Goal: Obtain resource: Obtain resource

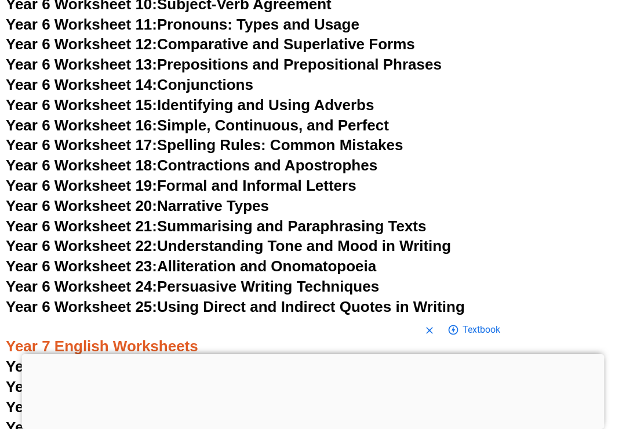
scroll to position [6799, 0]
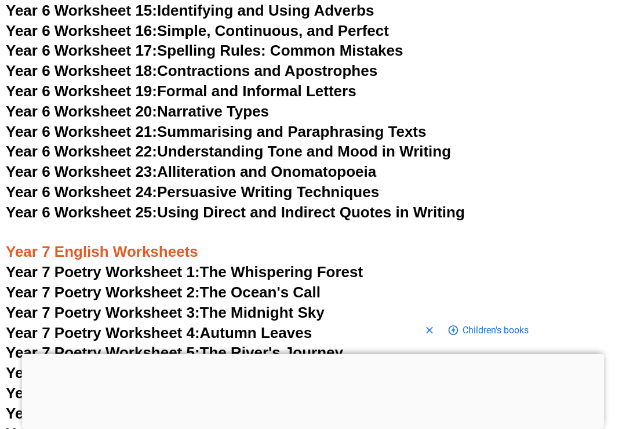
scroll to position [6894, 0]
click at [34, 263] on span "Year 7 Poetry Worksheet 1:" at bounding box center [103, 271] width 194 height 17
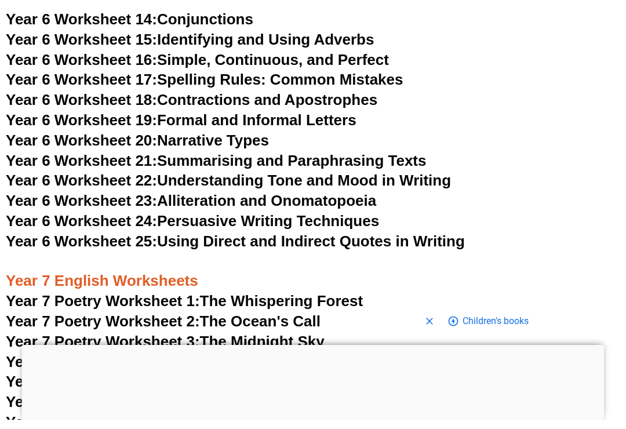
scroll to position [6894, 0]
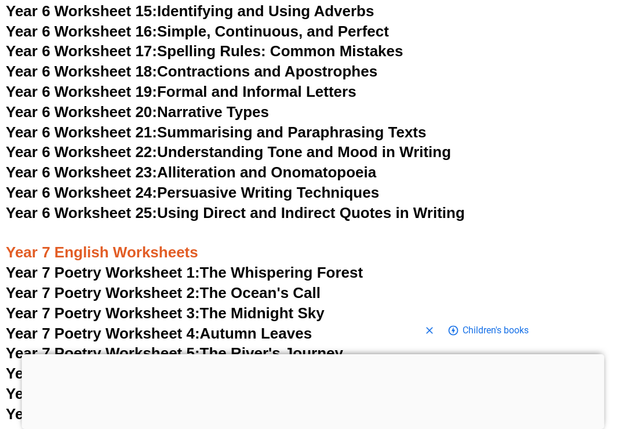
click at [34, 284] on span "Year 7 Poetry Worksheet 2:" at bounding box center [103, 292] width 194 height 17
click at [93, 305] on span "Year 7 Poetry Worksheet 3:" at bounding box center [103, 313] width 194 height 17
click at [305, 345] on link "Year 7 Poetry Worksheet 5: The River's Journey" at bounding box center [175, 353] width 338 height 17
click at [291, 325] on link "Year 7 Poetry Worksheet 4: Autumn Leaves" at bounding box center [159, 333] width 306 height 17
click at [329, 345] on link "Year 7 Poetry Worksheet 5: The River's Journey" at bounding box center [175, 353] width 338 height 17
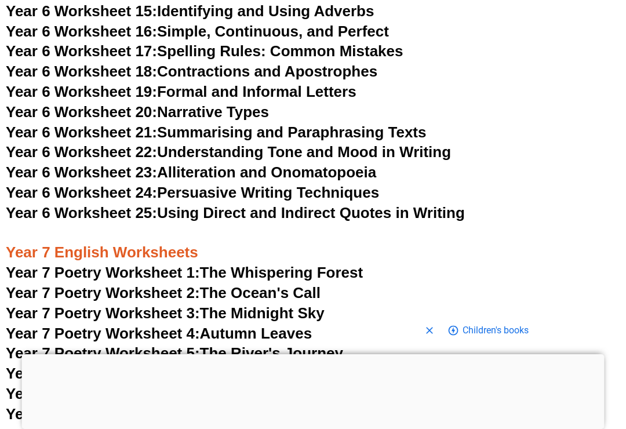
scroll to position [5314, 0]
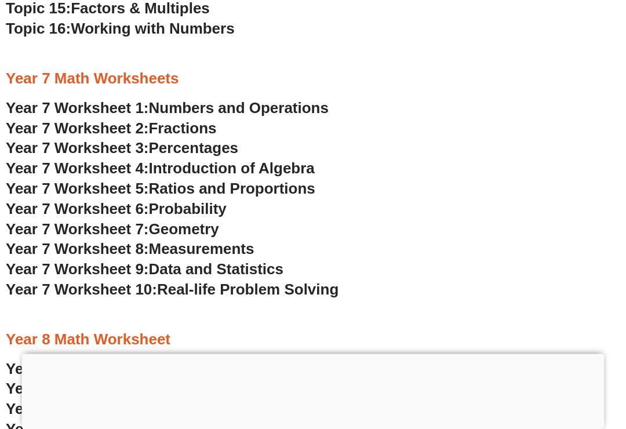
scroll to position [3261, 0]
click at [299, 99] on span "Numbers and Operations" at bounding box center [239, 107] width 180 height 17
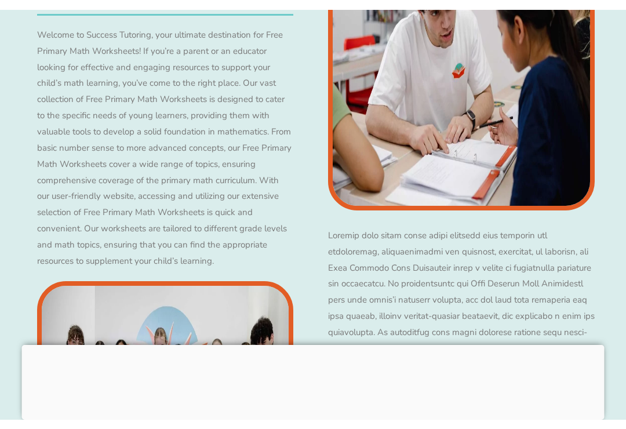
scroll to position [3260, 0]
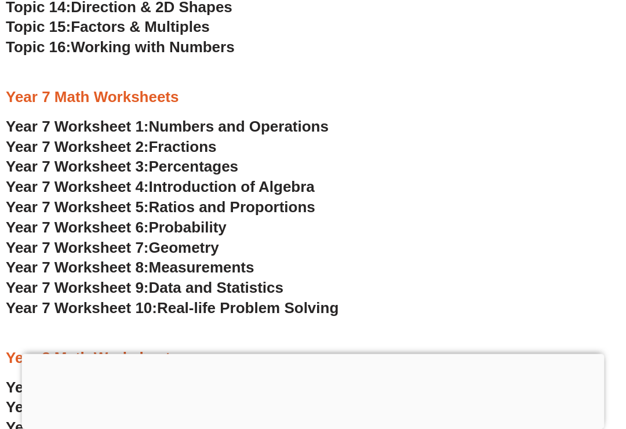
scroll to position [3242, 0]
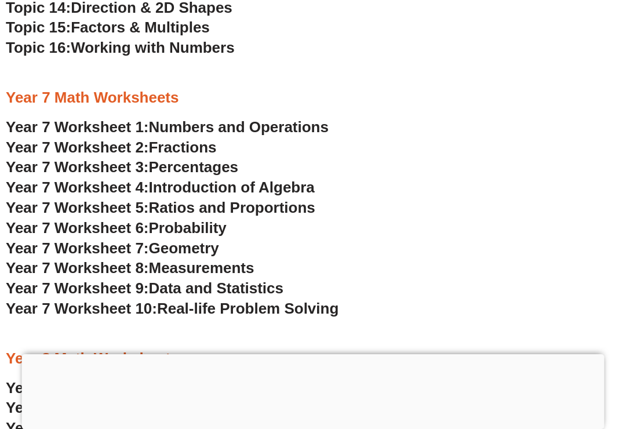
click at [191, 139] on span "Fractions" at bounding box center [183, 147] width 68 height 17
click at [212, 158] on span "Percentages" at bounding box center [194, 166] width 90 height 17
click at [230, 179] on span "Introduction of Algebra" at bounding box center [232, 187] width 166 height 17
click at [284, 199] on span "Ratios and Proportions" at bounding box center [232, 207] width 166 height 17
